Goal: Task Accomplishment & Management: Manage account settings

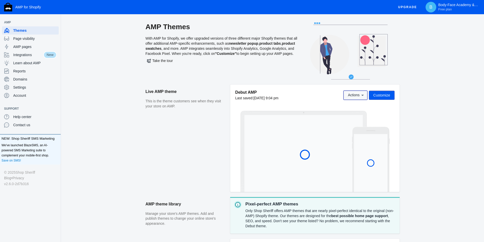
click at [359, 93] on span "Actions" at bounding box center [353, 95] width 12 height 4
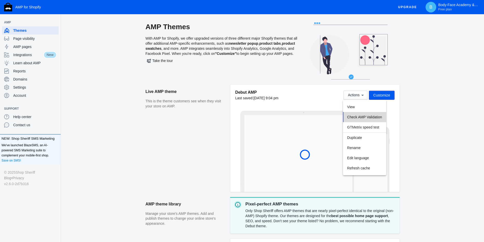
click at [358, 114] on button "Check AMP Validation" at bounding box center [364, 117] width 43 height 10
click at [379, 95] on span "Customize" at bounding box center [381, 95] width 17 height 4
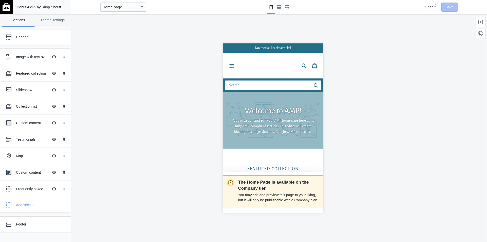
scroll to position [0, 85]
click at [112, 8] on mat-select-trigger "Home page" at bounding box center [113, 7] width 20 height 4
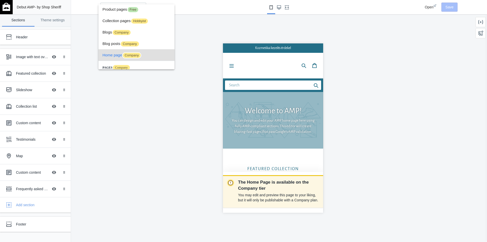
scroll to position [0, 0]
click at [155, 12] on span "Product pages Free" at bounding box center [137, 9] width 68 height 11
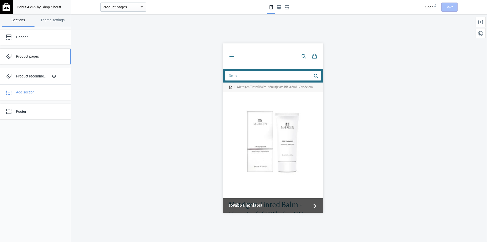
click at [38, 57] on div "Product pages" at bounding box center [38, 56] width 44 height 5
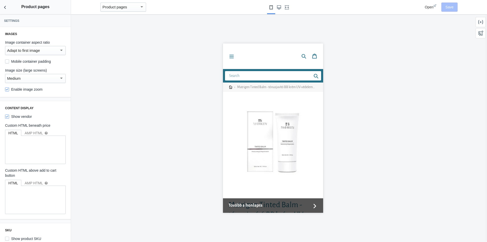
click at [48, 51] on div "Adapt to first image" at bounding box center [33, 50] width 52 height 6
click at [47, 64] on span "Square" at bounding box center [33, 62] width 53 height 11
click at [49, 48] on div "Square" at bounding box center [33, 50] width 52 height 6
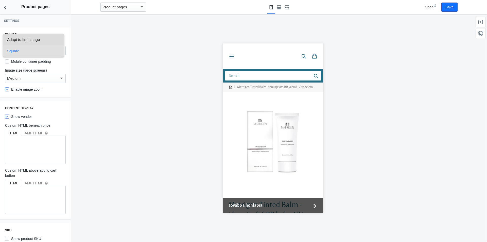
click at [49, 41] on span "Adapt to first image" at bounding box center [33, 39] width 53 height 11
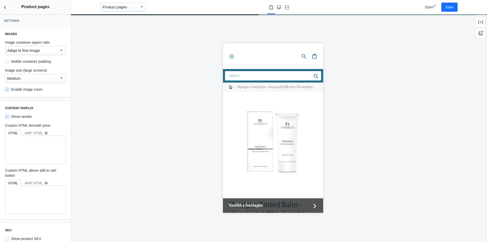
click at [46, 62] on label "Mobile container padding" at bounding box center [28, 61] width 46 height 5
click at [9, 62] on input "Mobile container padding" at bounding box center [7, 61] width 4 height 4
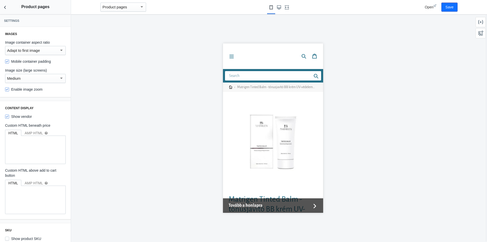
click at [46, 62] on label "Mobile container padding" at bounding box center [28, 61] width 46 height 5
click at [9, 62] on input "Mobile container padding" at bounding box center [7, 61] width 4 height 4
click at [46, 62] on label "Mobile container padding" at bounding box center [28, 61] width 46 height 5
click at [9, 62] on input "Mobile container padding" at bounding box center [7, 61] width 4 height 4
checkbox input "true"
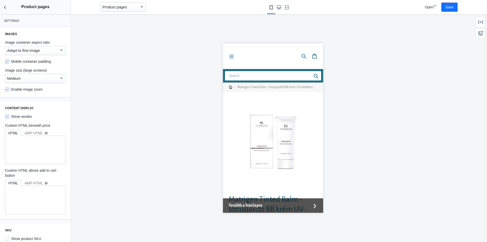
click at [44, 77] on div "Medium" at bounding box center [33, 78] width 52 height 6
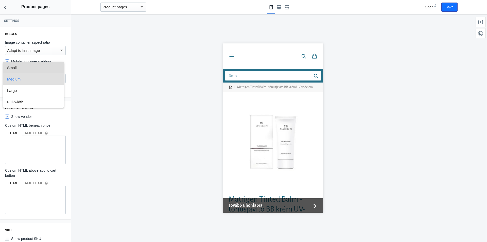
click at [44, 68] on span "Small" at bounding box center [33, 67] width 53 height 11
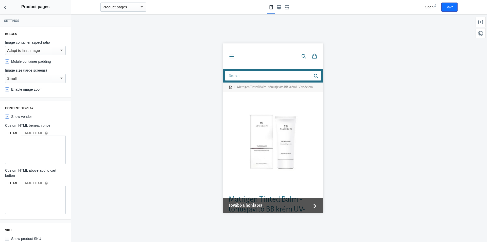
click at [35, 91] on label "Enable image zoom" at bounding box center [24, 89] width 38 height 5
click at [9, 91] on input "Enable image zoom" at bounding box center [7, 89] width 4 height 4
click at [38, 92] on label "Enable image zoom" at bounding box center [24, 89] width 38 height 5
click at [9, 91] on input "Enable image zoom" at bounding box center [7, 89] width 4 height 4
checkbox input "true"
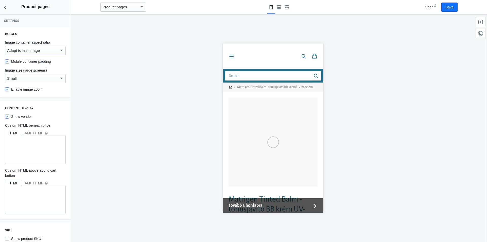
click at [48, 81] on div "Small" at bounding box center [33, 78] width 52 height 6
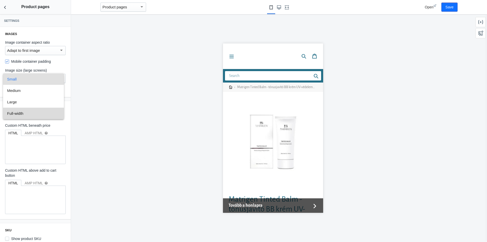
click at [43, 109] on span "Full-width" at bounding box center [33, 113] width 53 height 11
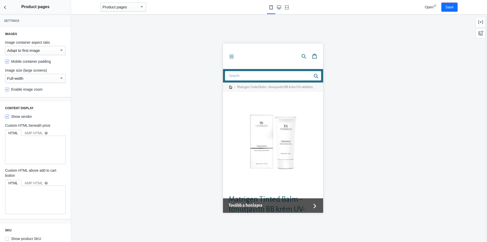
click at [47, 51] on div "Adapt to first image" at bounding box center [33, 50] width 52 height 6
click at [44, 63] on span "Square" at bounding box center [33, 62] width 53 height 11
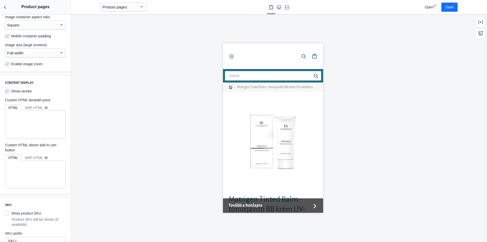
scroll to position [51, 0]
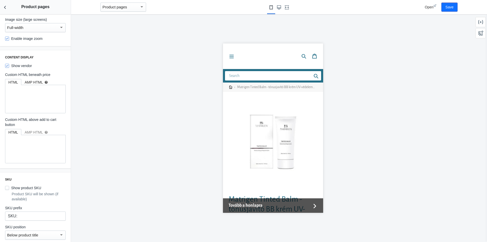
click at [37, 81] on div "AMP HTML help" at bounding box center [36, 82] width 23 height 5
click at [14, 84] on div "HTML" at bounding box center [13, 82] width 10 height 5
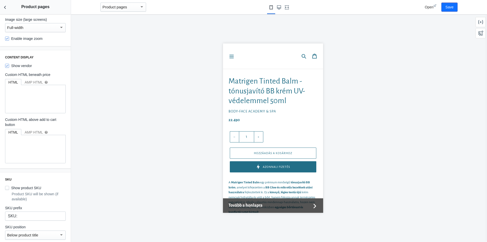
scroll to position [127, 0]
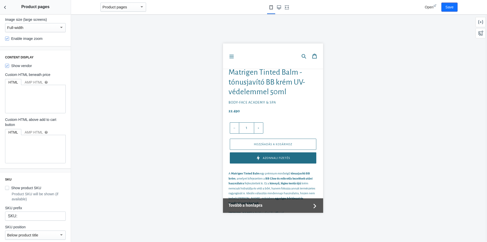
click at [15, 67] on label "Show vendor" at bounding box center [18, 65] width 27 height 5
click at [9, 67] on input "Show vendor" at bounding box center [7, 66] width 4 height 4
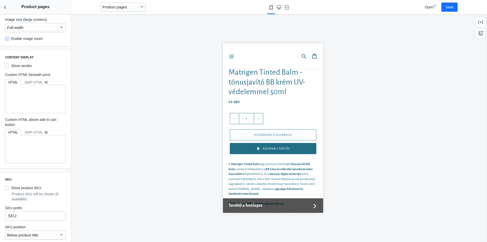
click at [15, 67] on label "Show vendor" at bounding box center [18, 65] width 27 height 5
click at [9, 67] on input "Show vendor" at bounding box center [7, 66] width 4 height 4
checkbox input "true"
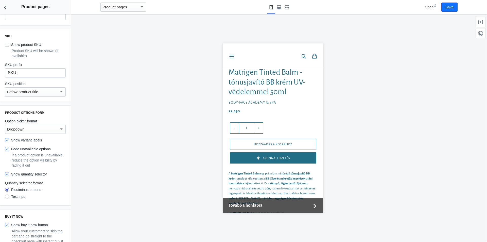
scroll to position [203, 0]
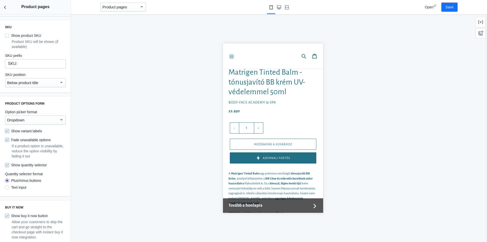
click at [37, 123] on div "Dropdown" at bounding box center [33, 120] width 52 height 6
click at [31, 132] on span "Button" at bounding box center [33, 132] width 53 height 11
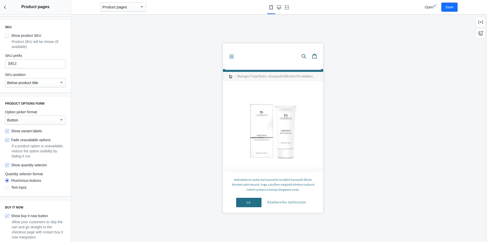
scroll to position [0, 0]
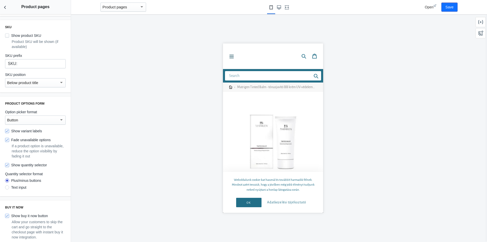
click at [233, 57] on icon "Menu" at bounding box center [231, 56] width 5 height 5
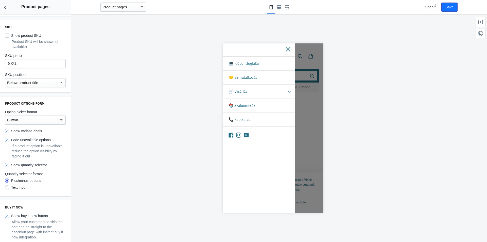
click at [133, 74] on div at bounding box center [273, 128] width 404 height 228
click at [279, 7] on use "Large screen" at bounding box center [279, 7] width 4 height 4
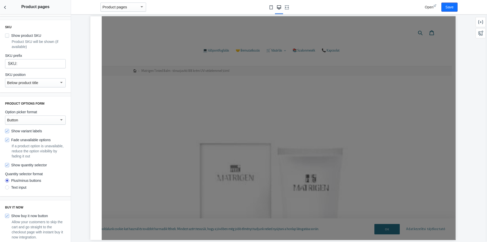
click at [273, 5] on button "Small screen" at bounding box center [271, 7] width 8 height 14
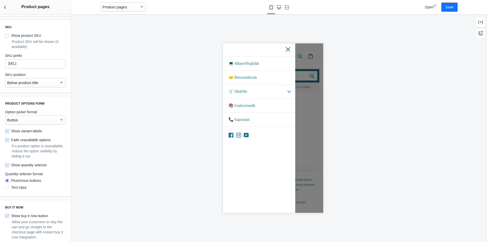
click at [289, 48] on icon at bounding box center [288, 49] width 5 height 5
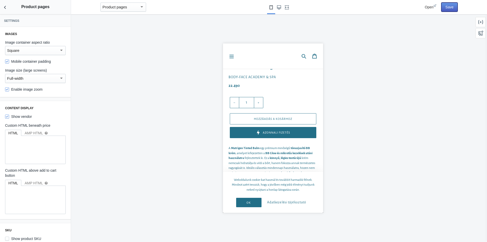
click at [446, 6] on button "Save" at bounding box center [450, 7] width 16 height 9
click at [431, 8] on span "Open" at bounding box center [429, 7] width 9 height 4
click at [6, 7] on icon "Back to sections" at bounding box center [5, 7] width 5 height 5
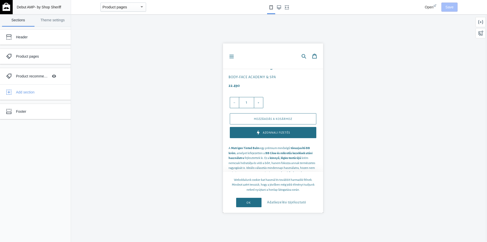
click at [5, 7] on img at bounding box center [7, 7] width 8 height 8
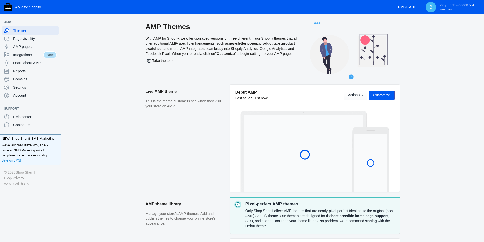
click at [350, 77] on use at bounding box center [348, 50] width 77 height 57
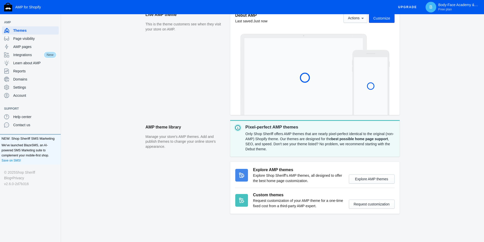
scroll to position [77, 0]
click at [38, 54] on span "Integrations" at bounding box center [28, 54] width 30 height 5
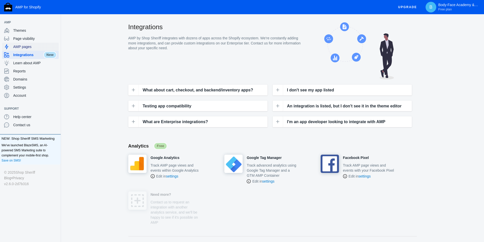
click at [32, 47] on span "AMP pages" at bounding box center [34, 46] width 43 height 5
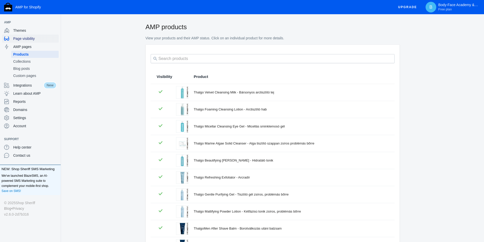
click at [41, 39] on span "Page visibility" at bounding box center [34, 38] width 43 height 5
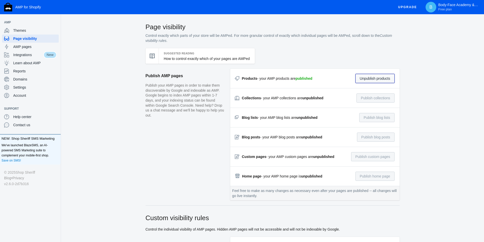
click at [377, 80] on button "Unpublish products" at bounding box center [374, 78] width 39 height 9
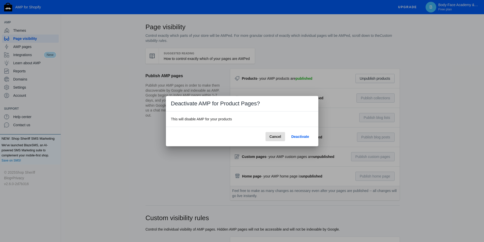
click at [301, 138] on span "Deactivate" at bounding box center [300, 137] width 18 height 4
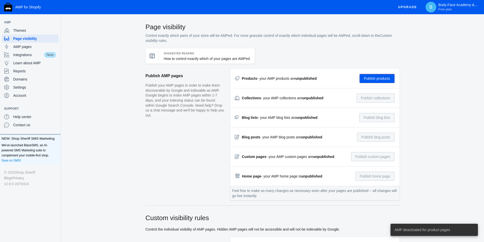
click at [381, 76] on button "Publish products" at bounding box center [376, 78] width 35 height 9
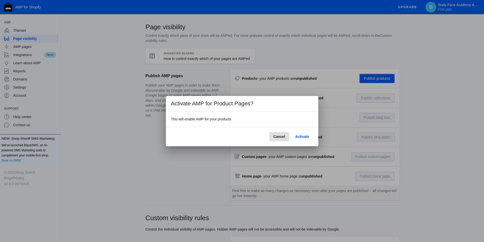
click at [298, 136] on span "Activate" at bounding box center [302, 137] width 14 height 4
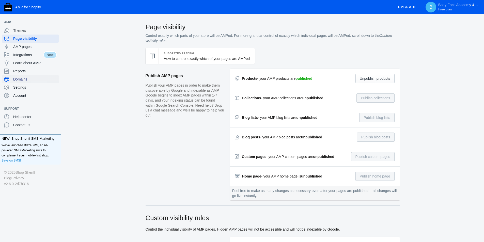
click at [31, 81] on span "Domains" at bounding box center [34, 79] width 43 height 5
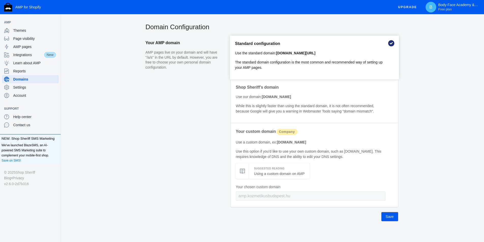
click at [315, 54] on b "kozmetikusbudapest.hu/a/s/" at bounding box center [295, 53] width 39 height 4
click at [391, 43] on use at bounding box center [391, 43] width 8 height 8
click at [296, 57] on div "Standard configuration Use the standard domain: kozmetikusbudapest.hu/a/s/ The …" at bounding box center [314, 58] width 169 height 44
click at [272, 176] on link "Using a custom domain on AMP" at bounding box center [279, 174] width 51 height 4
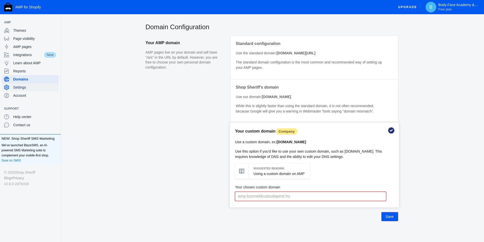
click at [21, 90] on div "Settings" at bounding box center [30, 87] width 53 height 8
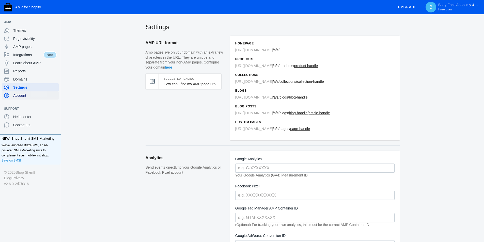
click at [24, 98] on div "Account" at bounding box center [30, 95] width 53 height 8
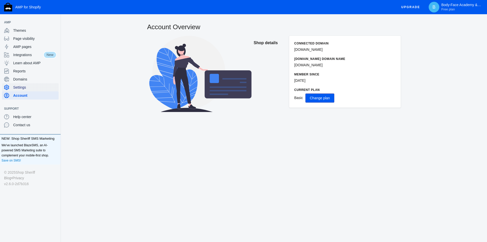
click at [24, 87] on span "Settings" at bounding box center [34, 87] width 43 height 5
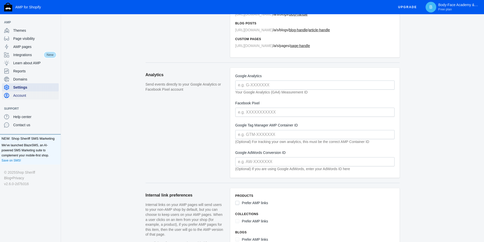
scroll to position [203, 0]
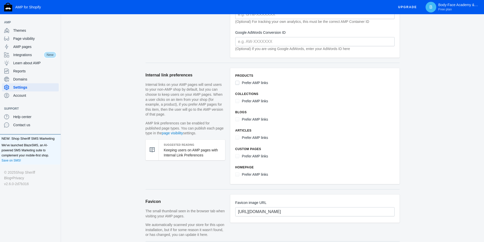
drag, startPoint x: 235, startPoint y: 82, endPoint x: 238, endPoint y: 82, distance: 3.1
click at [238, 82] on input "Prefer AMP links" at bounding box center [237, 83] width 4 height 4
click at [238, 83] on input "Prefer AMP links" at bounding box center [237, 83] width 4 height 4
checkbox input "false"
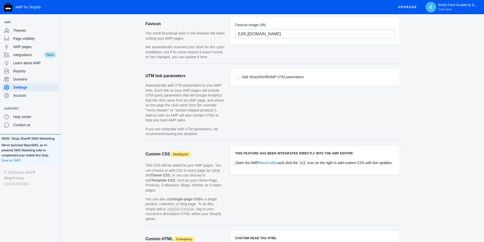
scroll to position [455, 0]
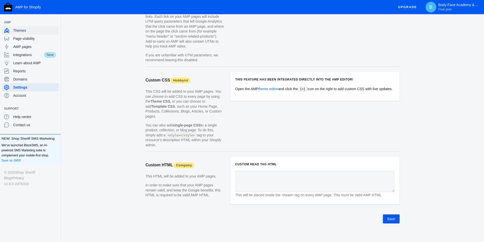
click at [28, 27] on div "Themes" at bounding box center [30, 30] width 53 height 8
